Goal: Navigation & Orientation: Find specific page/section

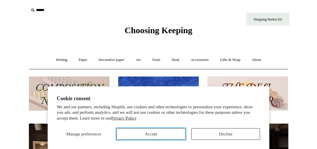
click at [157, 138] on button "Accept" at bounding box center [150, 134] width 69 height 12
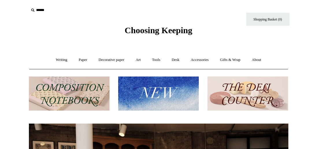
click at [57, 63] on link "Writing +" at bounding box center [62, 59] width 22 height 15
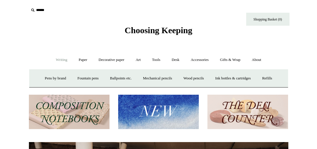
click at [129, 80] on link "Ballpoints etc. +" at bounding box center [121, 78] width 32 height 15
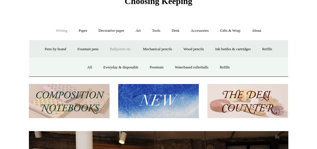
scroll to position [29, 0]
click at [136, 50] on link "Ballpoints etc. -" at bounding box center [121, 49] width 32 height 15
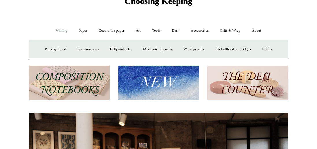
click at [131, 51] on link "Ballpoints etc. +" at bounding box center [121, 49] width 32 height 15
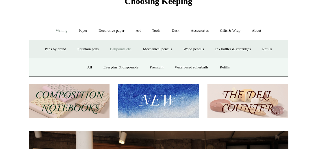
click at [112, 31] on link "Decorative paper +" at bounding box center [111, 30] width 36 height 15
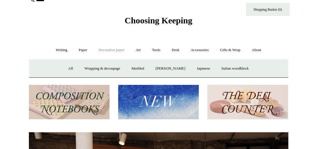
scroll to position [0, 0]
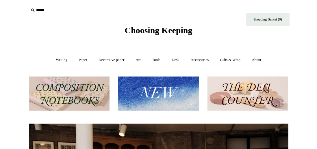
click at [89, 98] on img at bounding box center [69, 94] width 81 height 34
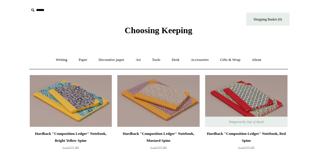
click at [161, 61] on link "Tools +" at bounding box center [156, 59] width 19 height 15
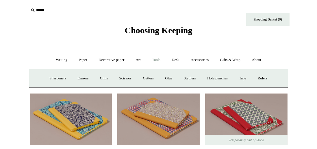
click at [211, 61] on link "Accessories +" at bounding box center [200, 59] width 28 height 15
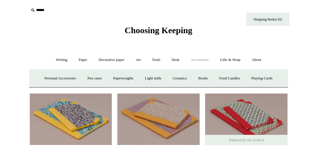
click at [81, 82] on link "Personal Accessories +" at bounding box center [60, 78] width 42 height 15
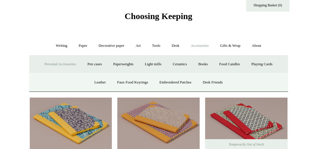
click at [97, 90] on link "Leather" at bounding box center [100, 82] width 22 height 15
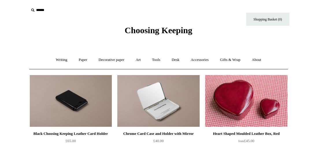
click at [241, 63] on link "Gifts & Wrap +" at bounding box center [230, 59] width 31 height 15
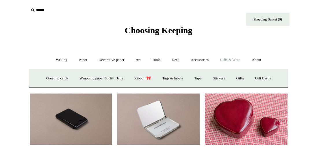
click at [55, 80] on link "Greeting cards +" at bounding box center [57, 78] width 32 height 15
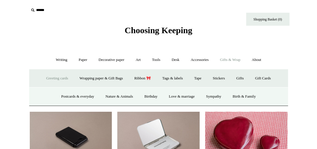
click at [148, 98] on link "Birthday" at bounding box center [151, 96] width 24 height 15
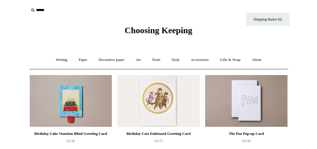
click at [233, 62] on link "Gifts & Wrap +" at bounding box center [230, 59] width 31 height 15
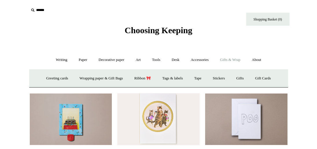
click at [62, 80] on link "Greeting cards +" at bounding box center [57, 78] width 32 height 15
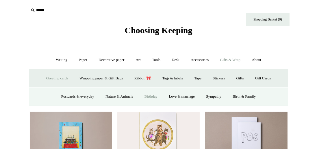
click at [250, 98] on link "Birth & Family" at bounding box center [244, 96] width 34 height 15
